Goal: Task Accomplishment & Management: Manage account settings

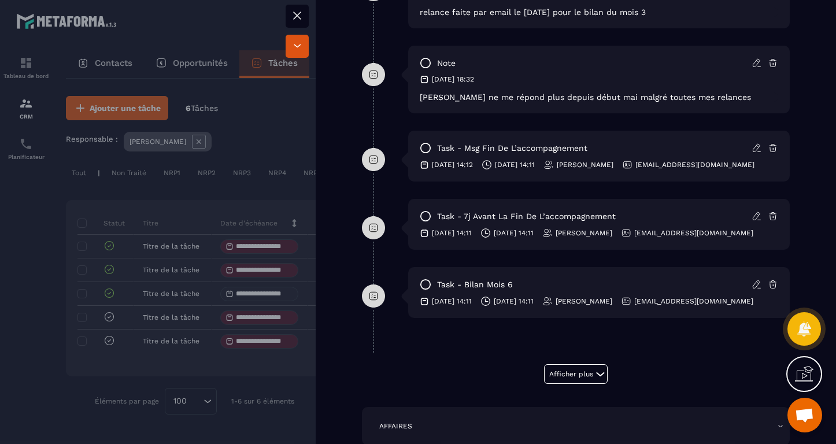
scroll to position [711, 0]
click at [527, 305] on p "[DATE] 14:11" at bounding box center [514, 299] width 40 height 9
click at [513, 305] on p "[DATE] 14:11" at bounding box center [514, 299] width 40 height 9
click at [491, 305] on icon at bounding box center [485, 300] width 10 height 10
click at [533, 305] on p "[DATE] 14:11" at bounding box center [514, 299] width 40 height 9
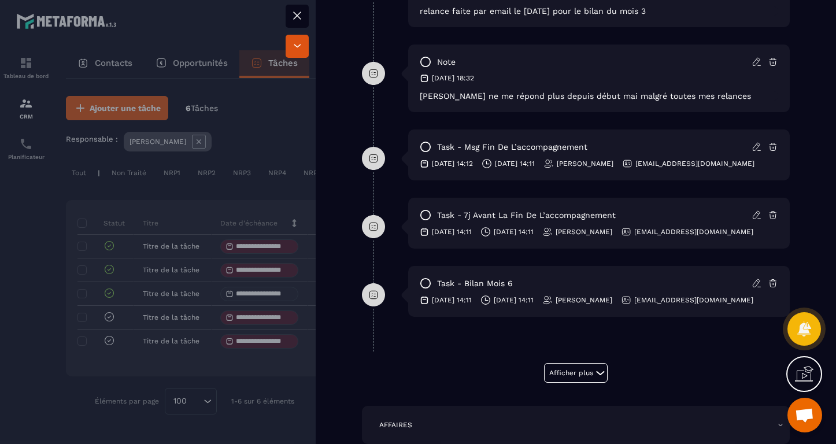
click at [756, 288] on icon at bounding box center [756, 283] width 10 height 10
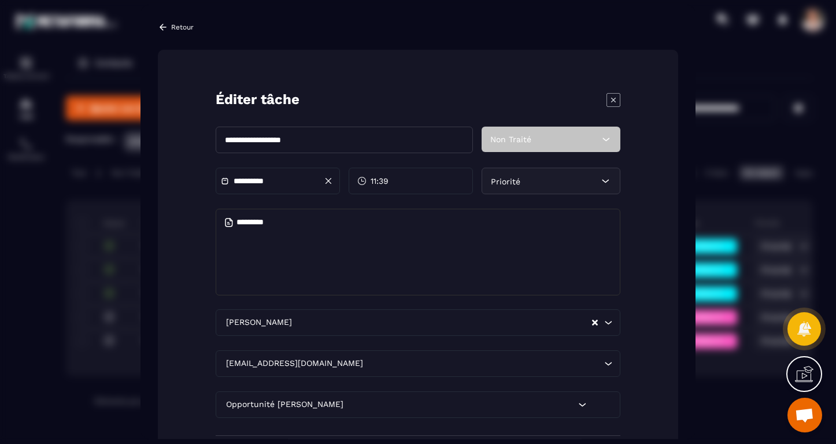
click at [296, 181] on input "**********" at bounding box center [273, 181] width 81 height 9
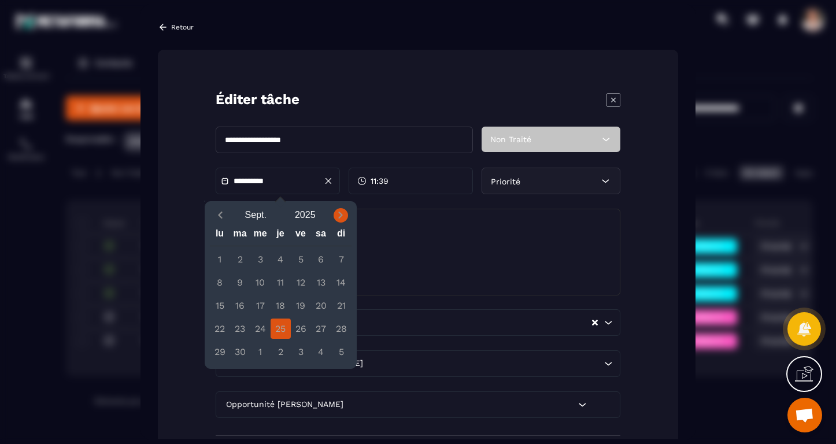
click at [339, 211] on icon "Next month" at bounding box center [341, 215] width 12 height 12
click at [299, 257] on div "3" at bounding box center [301, 259] width 20 height 20
type input "**********"
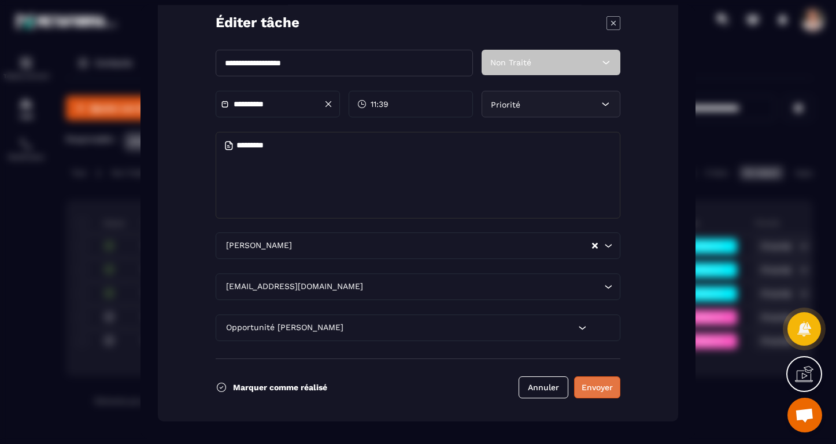
click at [591, 394] on button "Envoyer" at bounding box center [597, 387] width 46 height 22
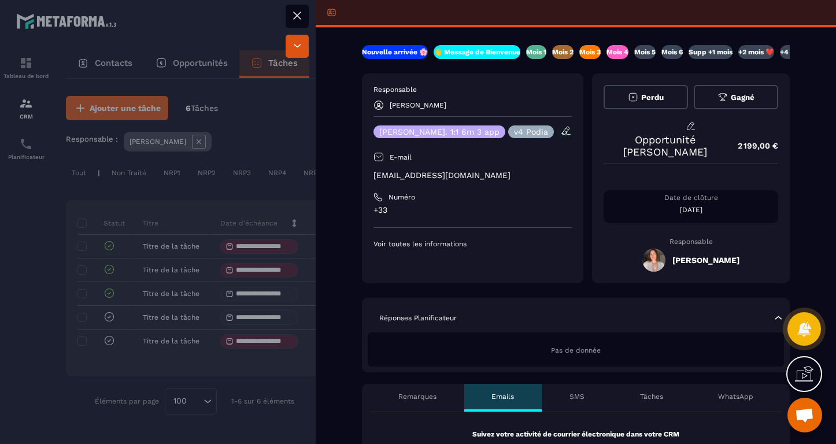
scroll to position [0, 0]
click at [655, 46] on div "Mois 5" at bounding box center [644, 52] width 21 height 14
click at [299, 10] on icon at bounding box center [297, 16] width 14 height 14
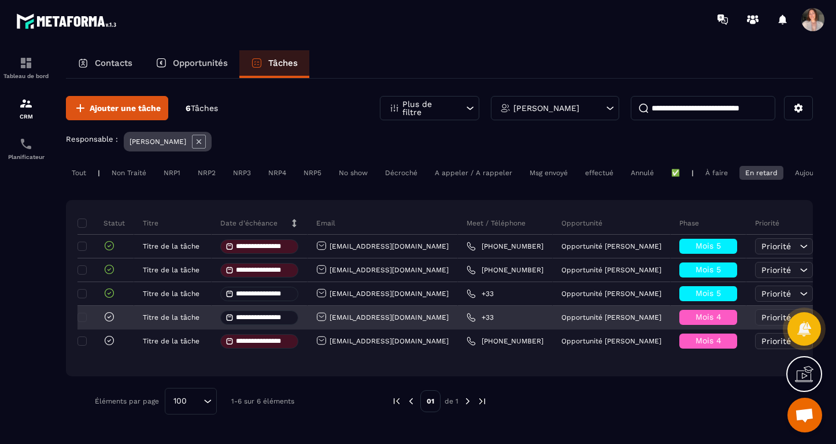
click at [112, 317] on icon at bounding box center [109, 316] width 9 height 9
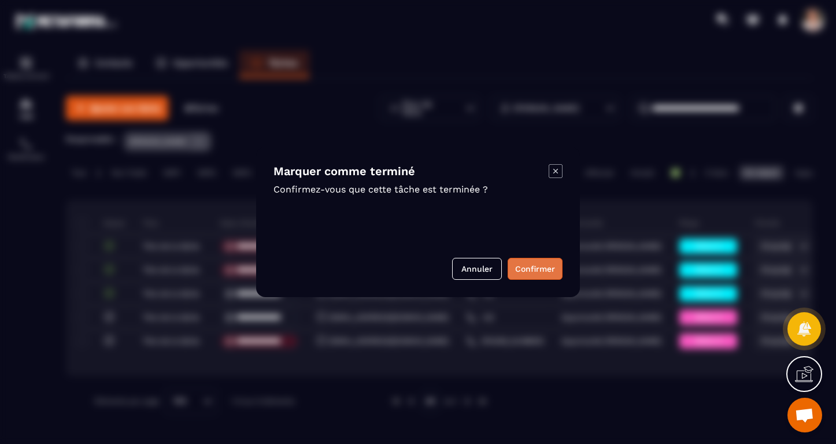
click at [534, 268] on button "Confirmer" at bounding box center [534, 269] width 55 height 22
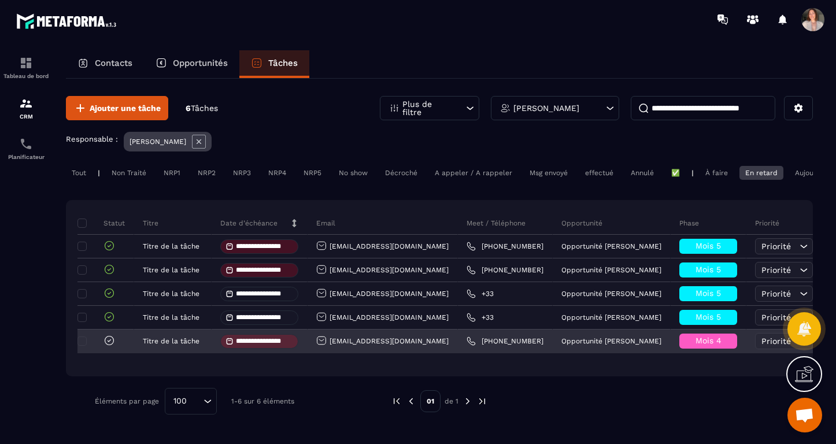
click at [387, 346] on div "[EMAIL_ADDRESS][DOMAIN_NAME]" at bounding box center [382, 341] width 132 height 12
